Goal: Task Accomplishment & Management: Complete application form

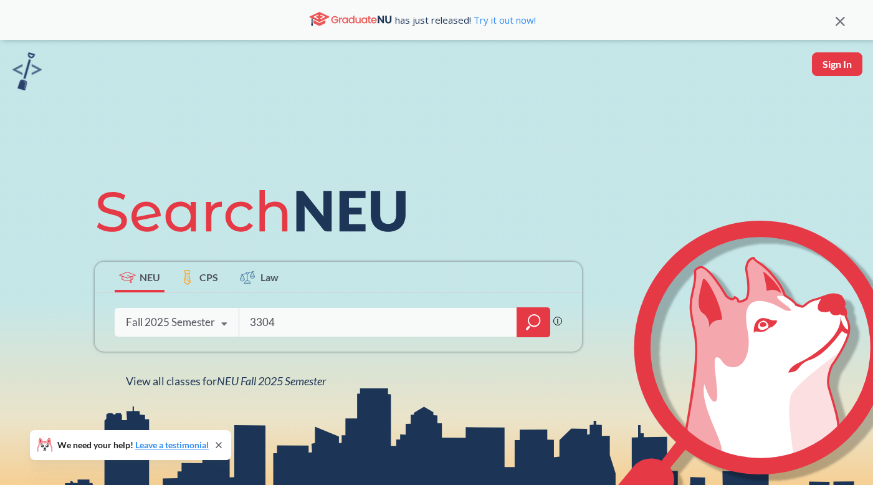
type input "3304"
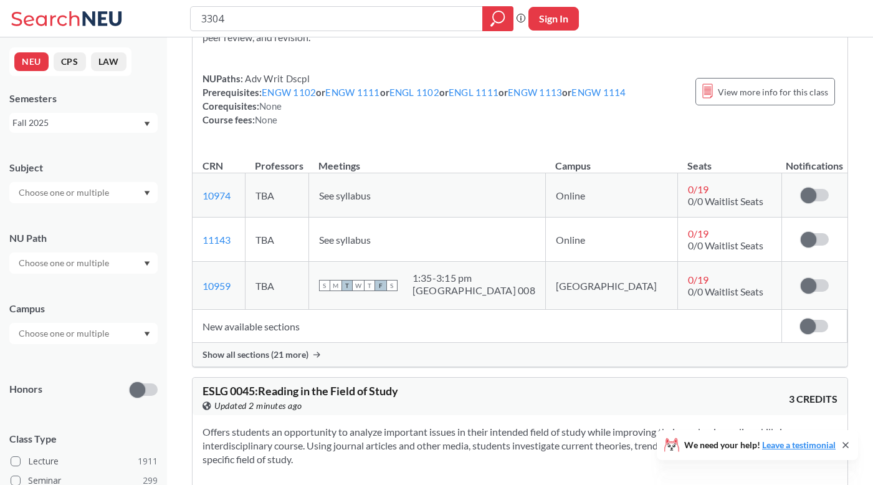
scroll to position [706, 0]
click at [298, 354] on span "Show all sections (21 more)" at bounding box center [255, 353] width 106 height 11
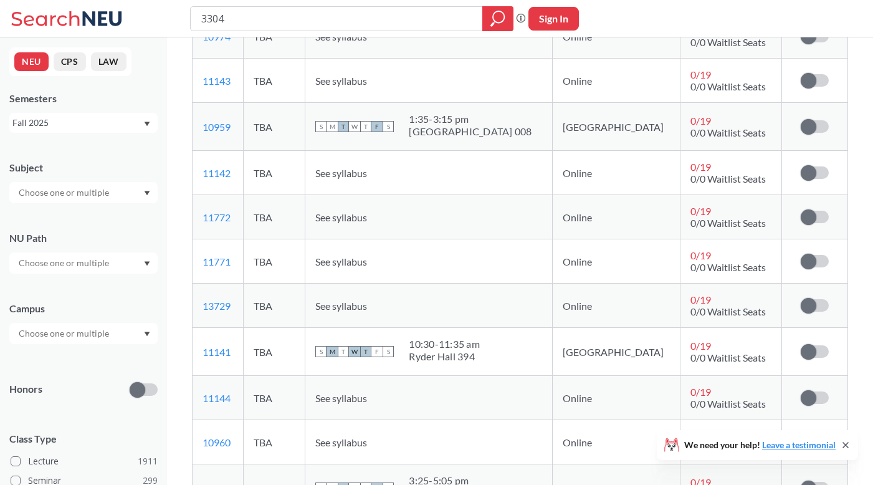
scroll to position [985, 0]
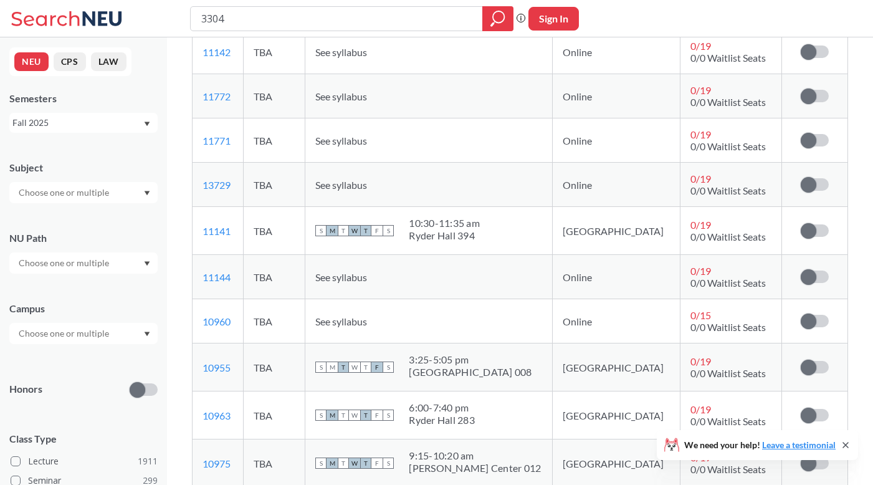
click at [828, 275] on div "Sign in to subscribe for notifications." at bounding box center [814, 276] width 45 height 12
click at [820, 319] on label at bounding box center [814, 321] width 28 height 12
click at [800, 315] on input "checkbox" at bounding box center [800, 315] width 0 height 0
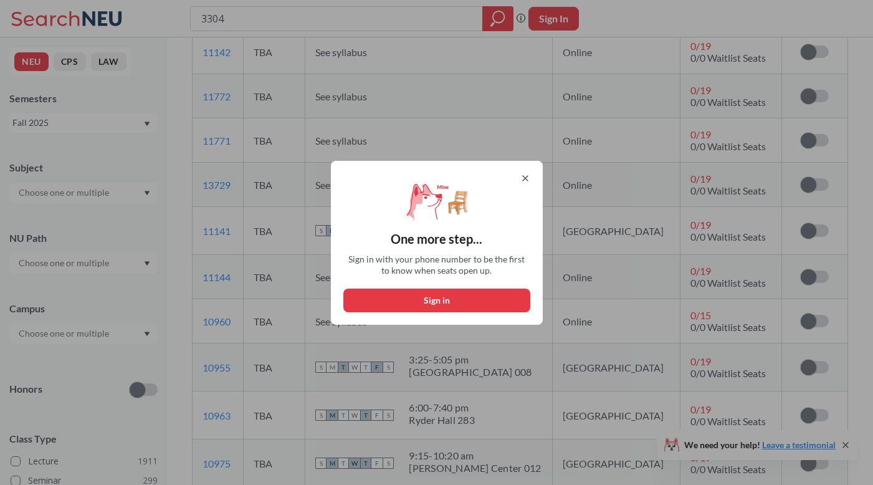
click at [467, 294] on button "Sign in" at bounding box center [436, 300] width 187 height 24
select select "US"
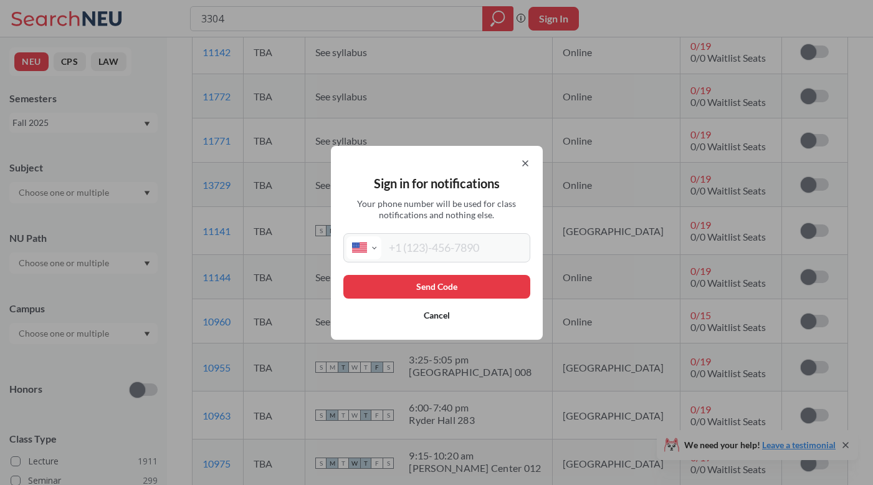
click at [408, 242] on input "tel" at bounding box center [454, 247] width 146 height 23
type input "[PHONE_NUMBER]"
click at [510, 284] on button "Send Code" at bounding box center [436, 287] width 187 height 24
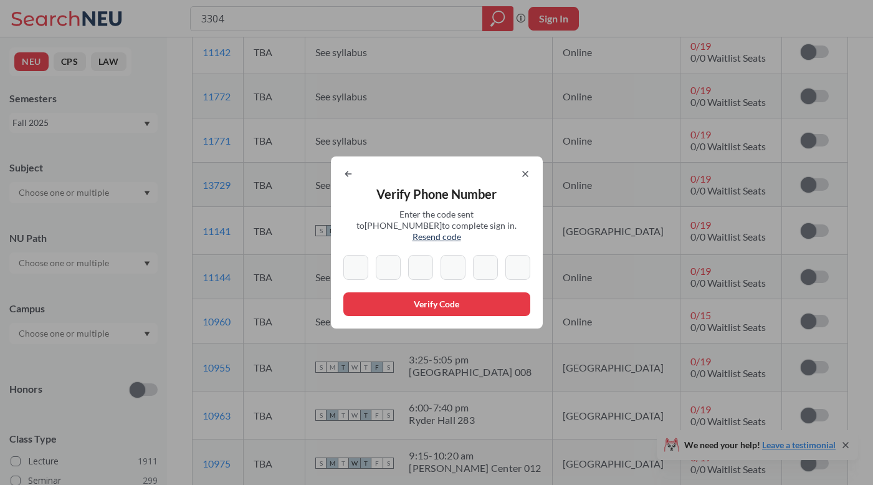
type input "0"
type input "6"
type input "0"
type input "6"
type input "3"
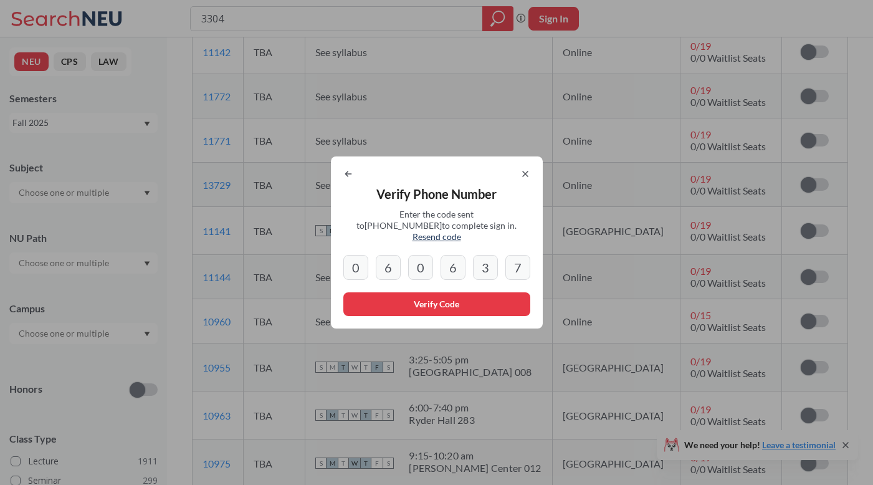
type input "7"
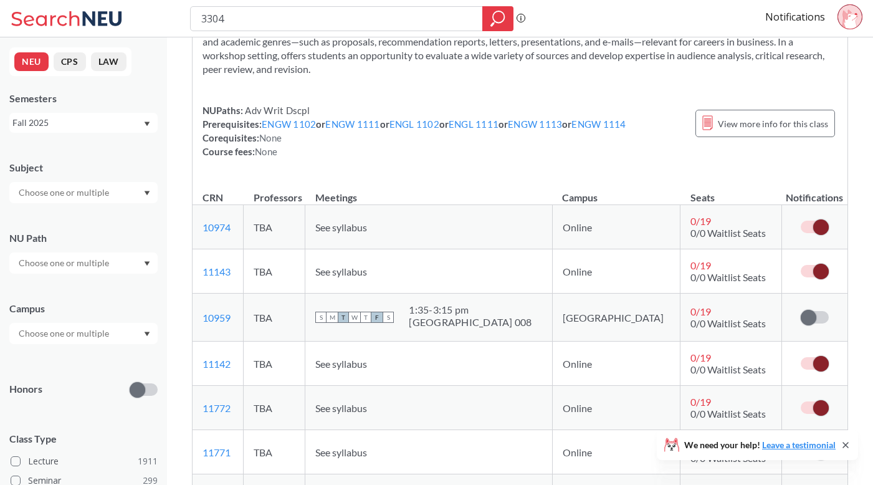
scroll to position [573, 0]
